Goal: Task Accomplishment & Management: Complete application form

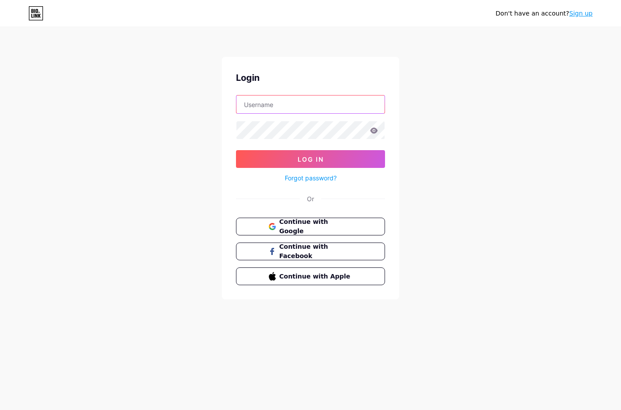
click at [273, 100] on input "text" at bounding box center [311, 104] width 148 height 18
drag, startPoint x: 250, startPoint y: 189, endPoint x: 256, endPoint y: 198, distance: 11.0
click at [250, 189] on div "Login Log In Forgot password? Or Continue with Google Continue with Facebook Co…" at bounding box center [311, 178] width 178 height 242
click at [309, 227] on span "Continue with Google" at bounding box center [316, 226] width 74 height 19
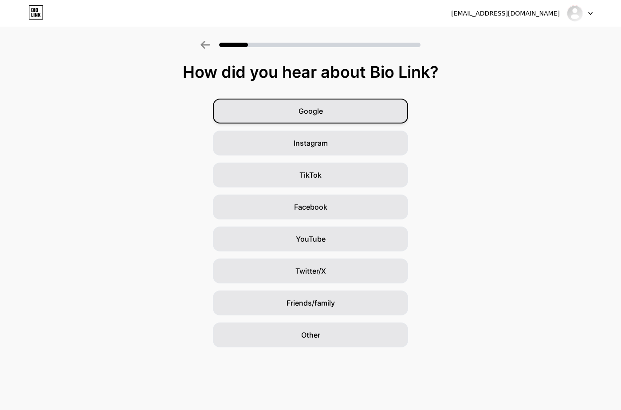
drag, startPoint x: 343, startPoint y: 126, endPoint x: 343, endPoint y: 121, distance: 5.3
click at [343, 126] on div "Google Instagram TikTok Facebook YouTube Twitter/X Friends/family Other" at bounding box center [310, 223] width 621 height 249
click at [347, 109] on div "Google" at bounding box center [310, 111] width 195 height 25
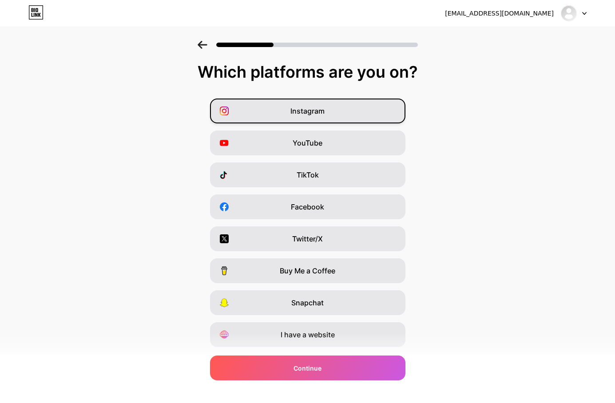
click at [380, 111] on div "Instagram" at bounding box center [307, 111] width 195 height 25
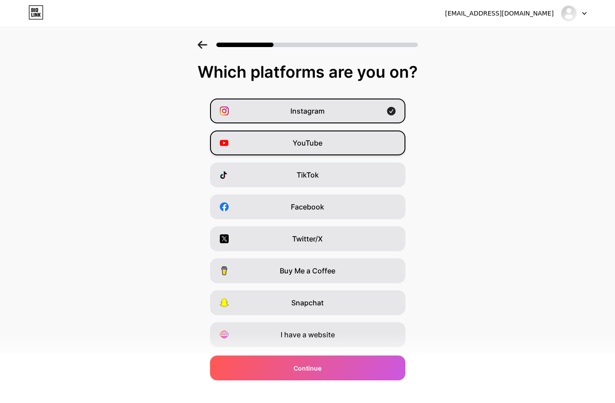
click at [356, 140] on div "YouTube" at bounding box center [307, 142] width 195 height 25
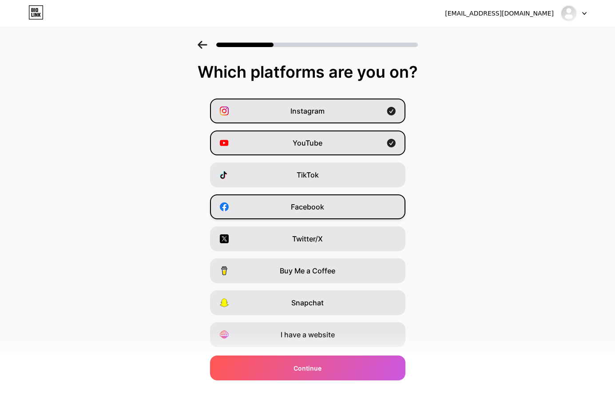
click at [358, 205] on div "Facebook" at bounding box center [307, 206] width 195 height 25
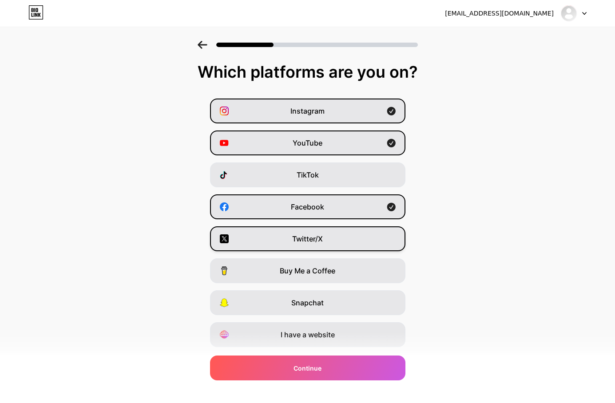
click at [359, 246] on div "Twitter/X" at bounding box center [307, 238] width 195 height 25
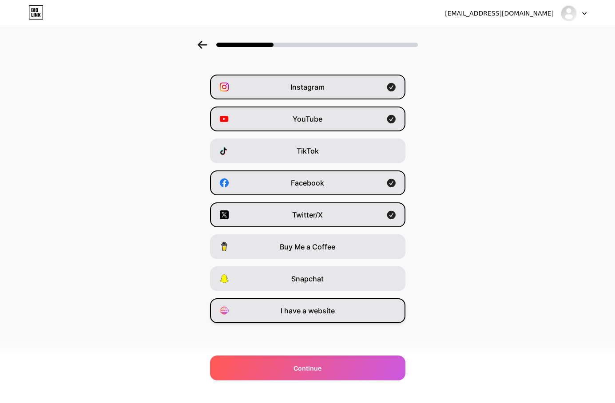
click at [342, 316] on div "I have a website" at bounding box center [307, 310] width 195 height 25
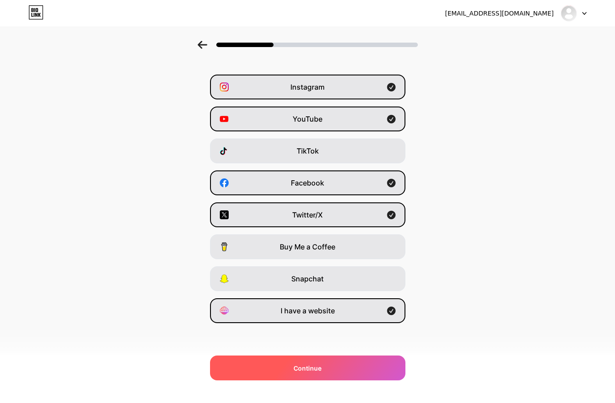
click at [357, 375] on div "Continue" at bounding box center [307, 367] width 195 height 25
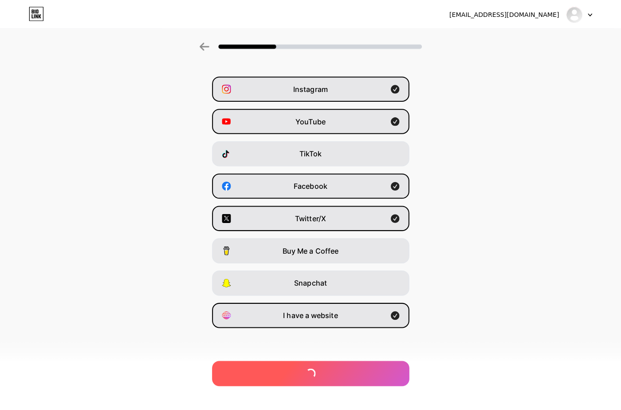
scroll to position [0, 0]
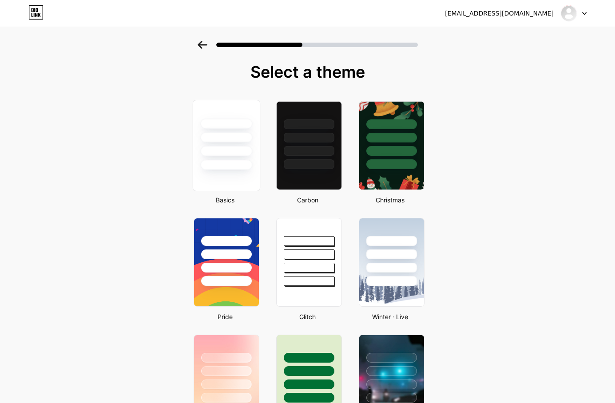
click at [255, 158] on div at bounding box center [226, 135] width 67 height 70
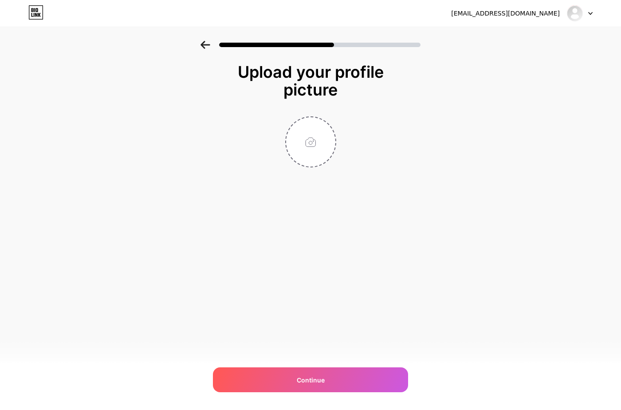
click at [308, 264] on div "[EMAIL_ADDRESS][DOMAIN_NAME] Logout Link Copied Upload your profile picture Con…" at bounding box center [310, 205] width 621 height 410
click at [314, 116] on div "Upload your profile picture Continue" at bounding box center [311, 115] width 178 height 104
click at [318, 135] on input "file" at bounding box center [310, 141] width 49 height 49
type input "C:\fakepath\305409534_489039406566176_3617689066487813745_n.jpg"
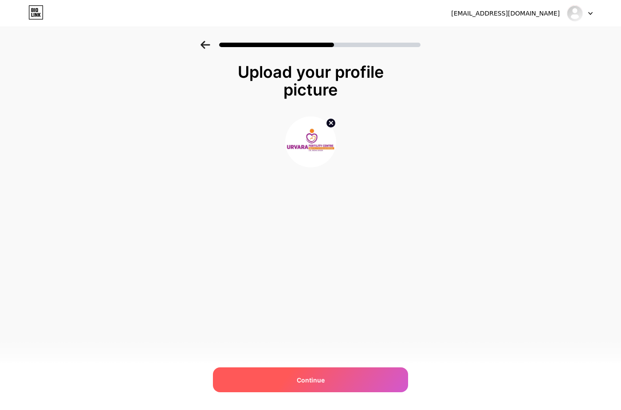
click at [371, 379] on div "Continue" at bounding box center [310, 379] width 195 height 25
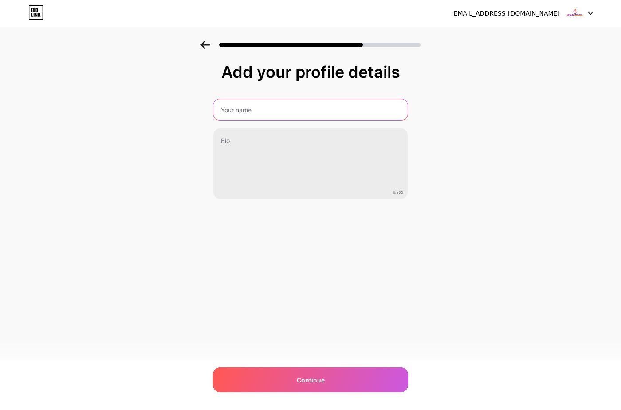
click at [308, 109] on input "text" at bounding box center [310, 109] width 194 height 21
paste input "Urvara Fertility Centre - Best IVF Centre in [GEOGRAPHIC_DATA]"
type input "Urvara Fertility Centre - Best IVF Centre in [GEOGRAPHIC_DATA]"
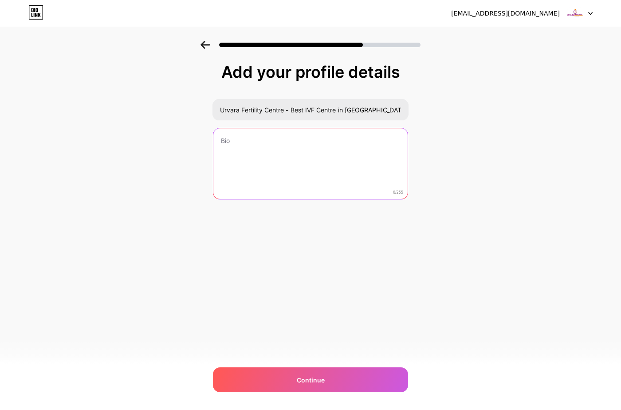
click at [265, 147] on textarea at bounding box center [310, 163] width 194 height 71
